Goal: Information Seeking & Learning: Learn about a topic

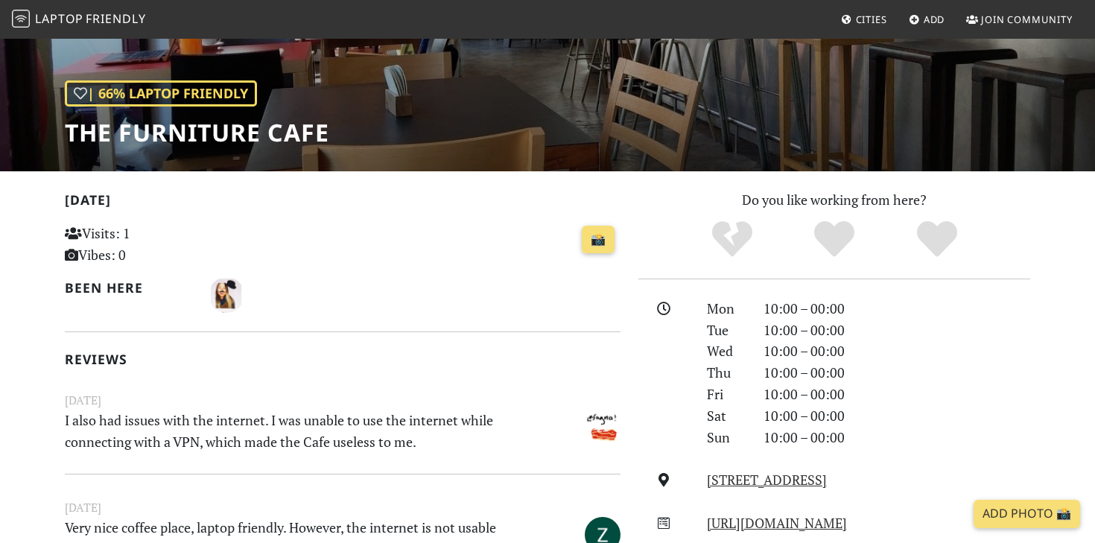
scroll to position [180, 0]
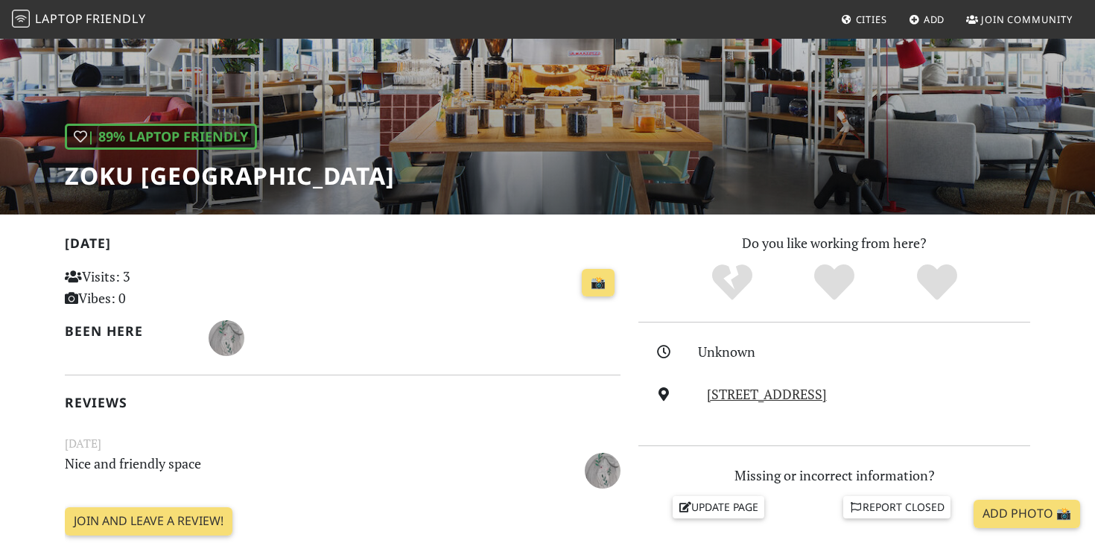
scroll to position [140, 0]
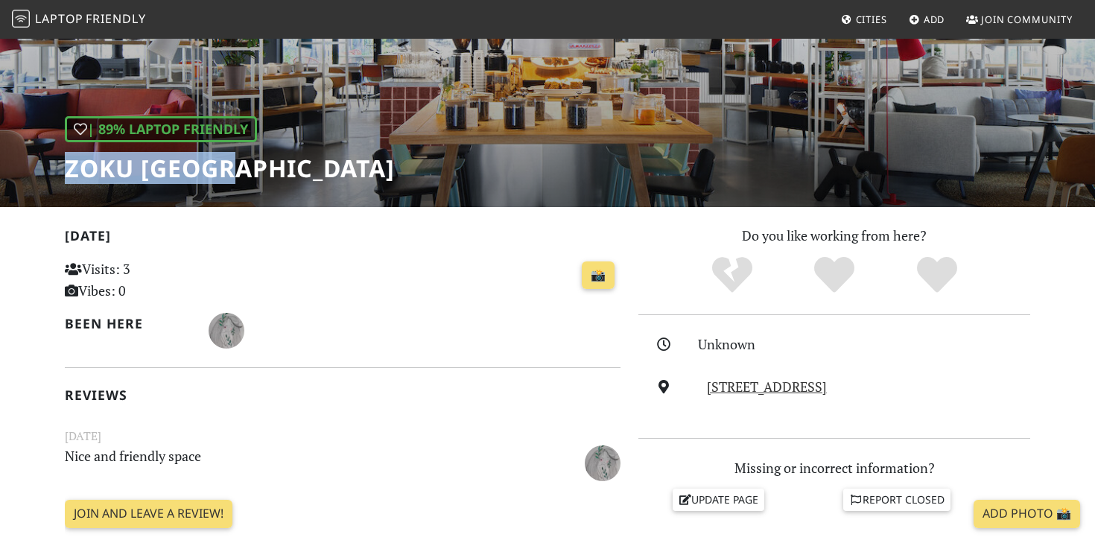
drag, startPoint x: 68, startPoint y: 172, endPoint x: 238, endPoint y: 174, distance: 169.9
click at [238, 174] on h1 "Zoku Vienna" at bounding box center [230, 168] width 330 height 28
copy h1 "Zoku [GEOGRAPHIC_DATA]"
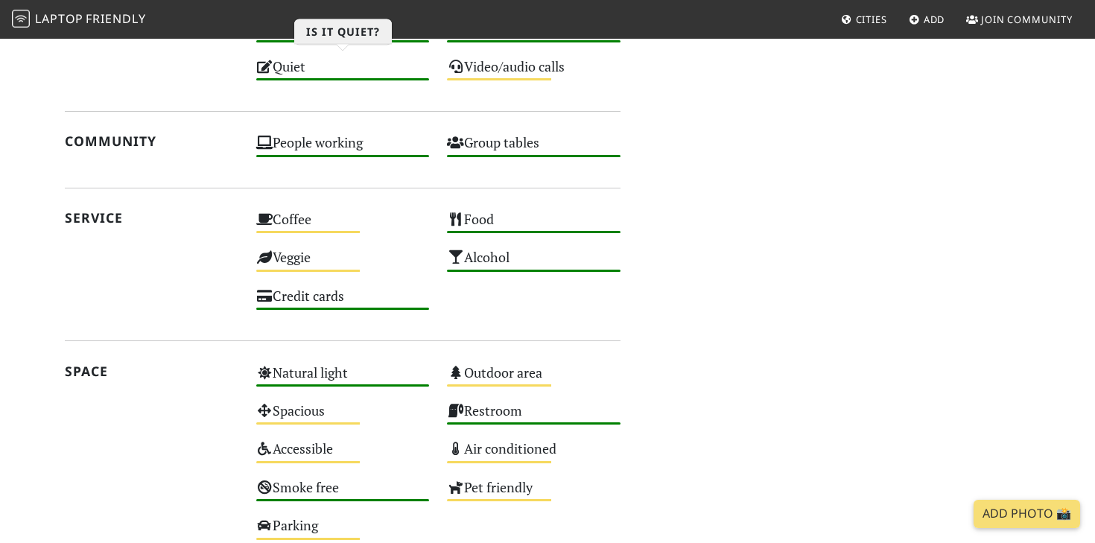
scroll to position [771, 0]
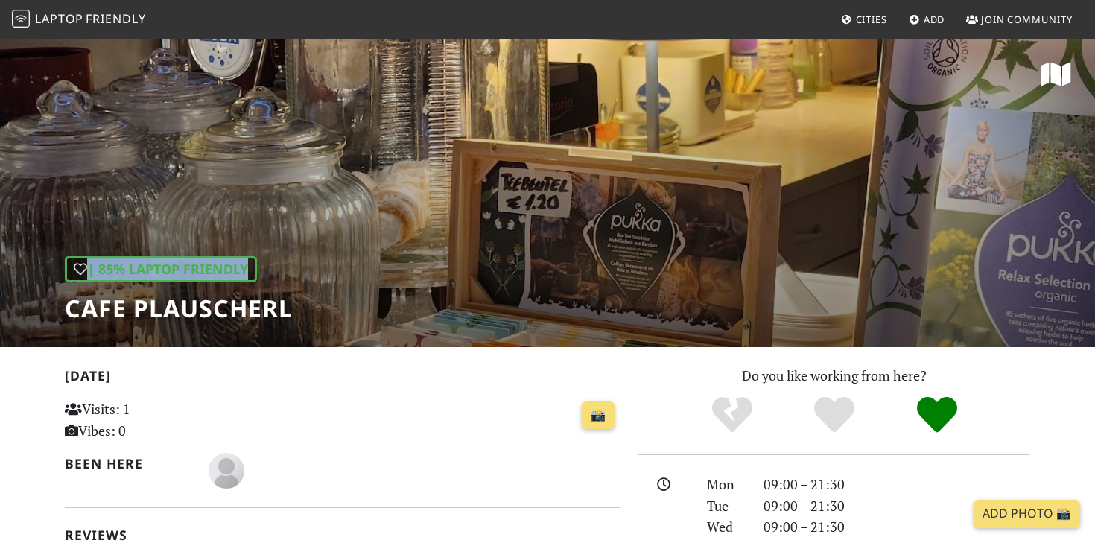
drag, startPoint x: 66, startPoint y: 314, endPoint x: 338, endPoint y: 315, distance: 272.0
click at [338, 315] on div "| 85% Laptop Friendly Cafe Plauscherl" at bounding box center [547, 192] width 1095 height 310
drag, startPoint x: 298, startPoint y: 310, endPoint x: 358, endPoint y: 309, distance: 60.4
click at [358, 309] on div "| 85% Laptop Friendly Cafe Plauscherl" at bounding box center [547, 192] width 1095 height 310
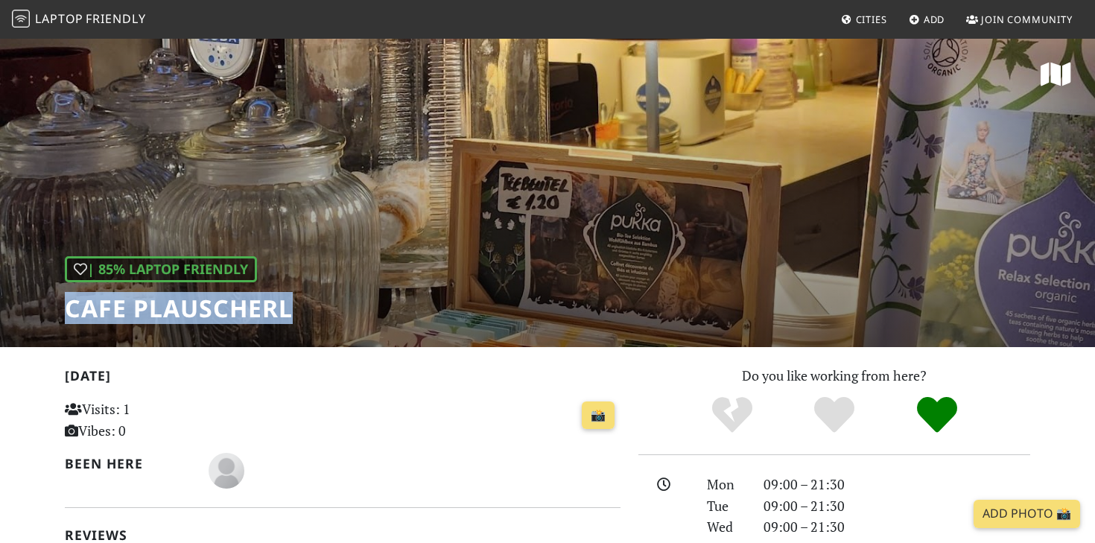
drag, startPoint x: 72, startPoint y: 312, endPoint x: 288, endPoint y: 310, distance: 216.1
click at [288, 310] on h1 "Cafe Plauscherl" at bounding box center [179, 308] width 228 height 28
copy h1 "Cafe Plauscherl"
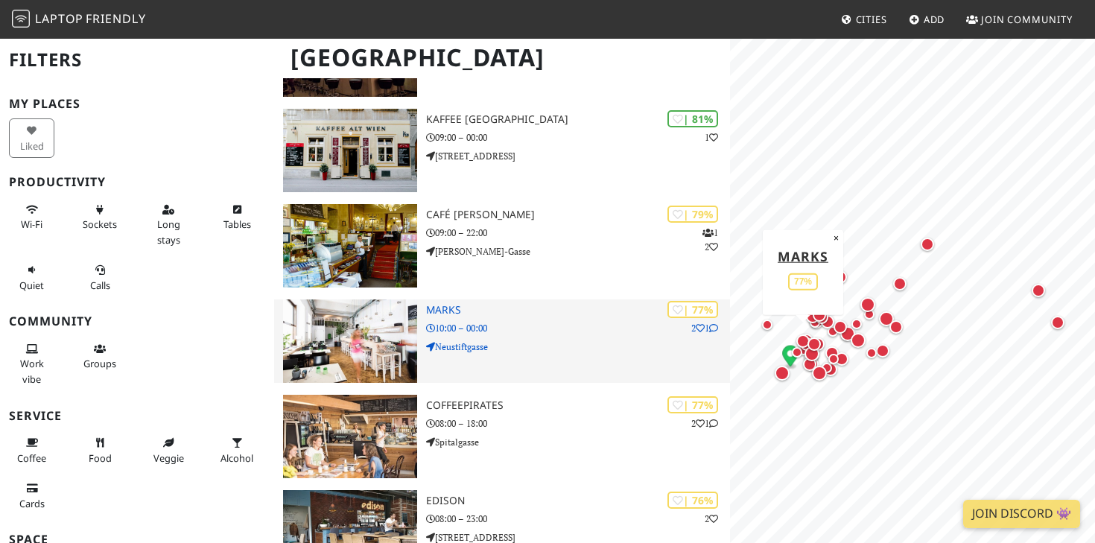
scroll to position [782, 0]
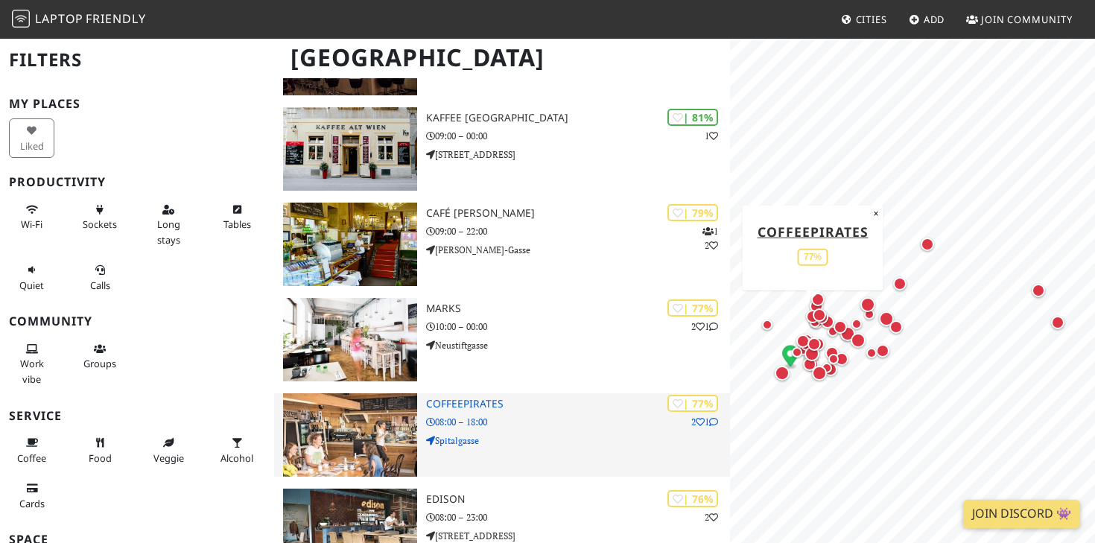
click at [475, 399] on h3 "CoffeePirates" at bounding box center [578, 404] width 304 height 13
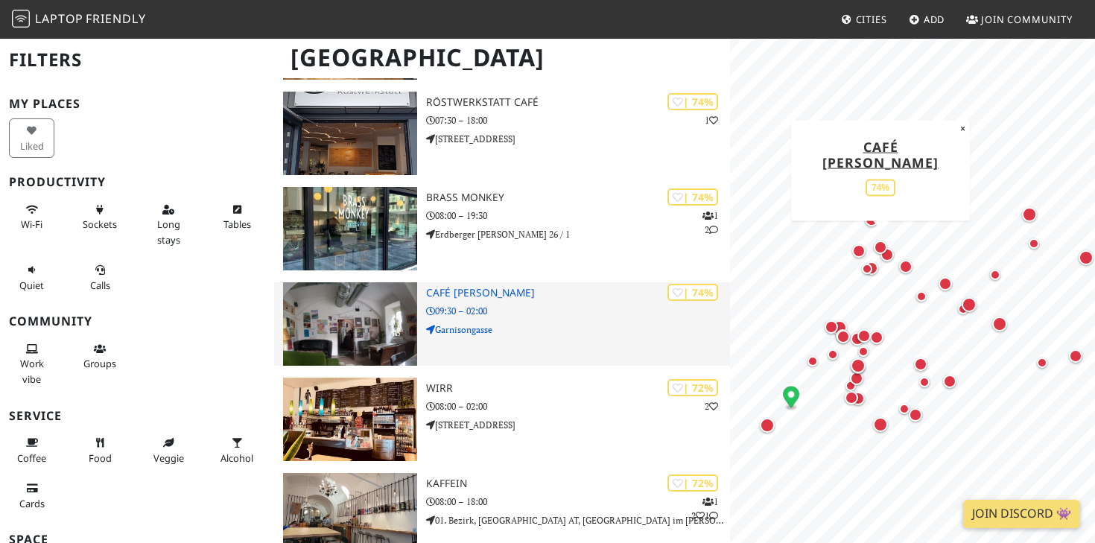
scroll to position [1467, 0]
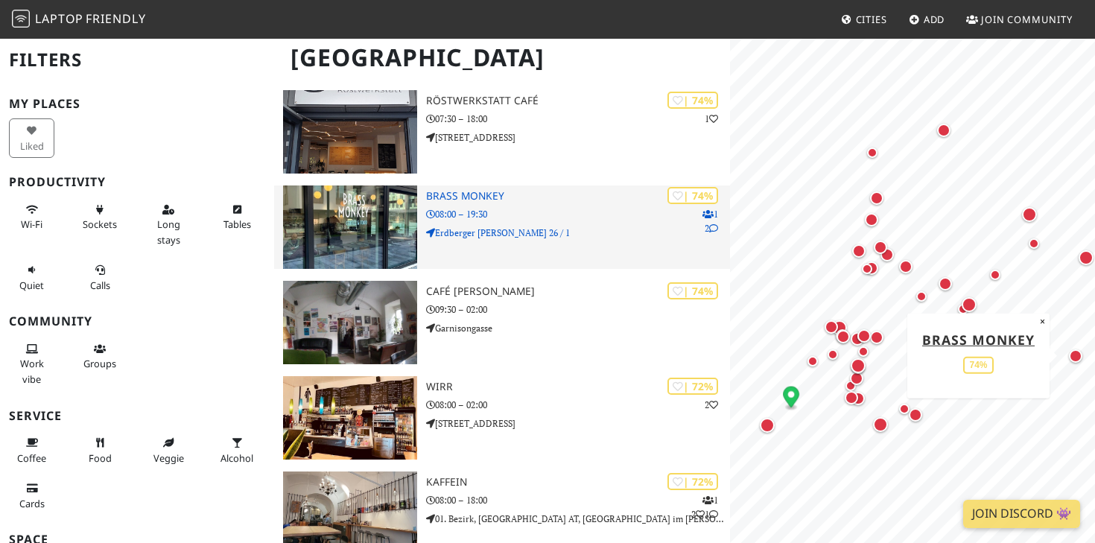
click at [355, 244] on img at bounding box center [350, 227] width 134 height 83
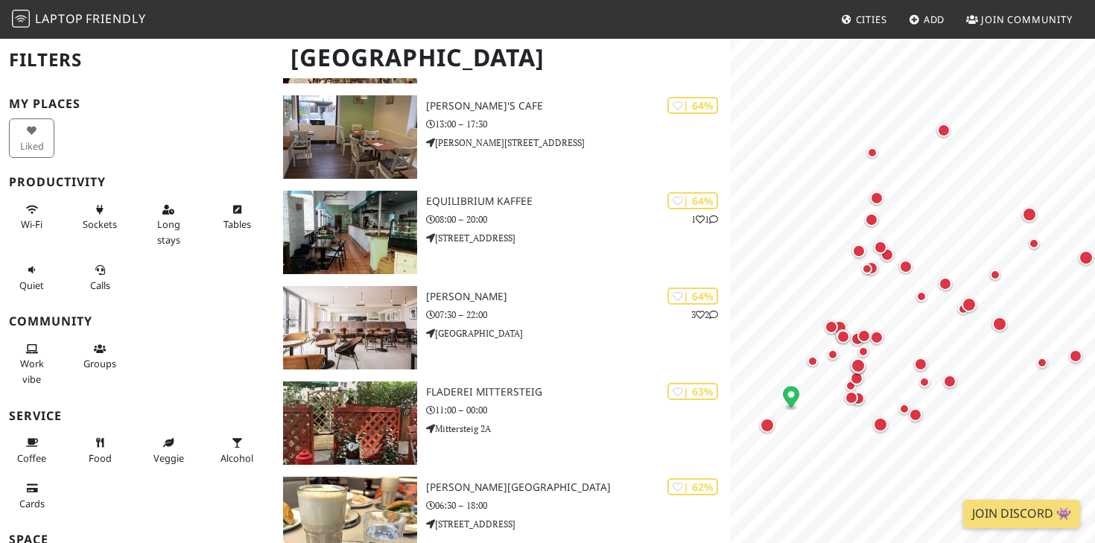
scroll to position [0, 0]
